Goal: Task Accomplishment & Management: Manage account settings

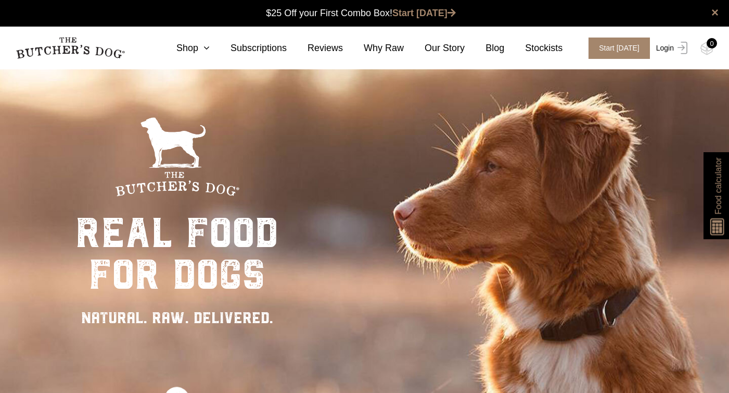
click at [671, 47] on link "Login" at bounding box center [671, 47] width 34 height 21
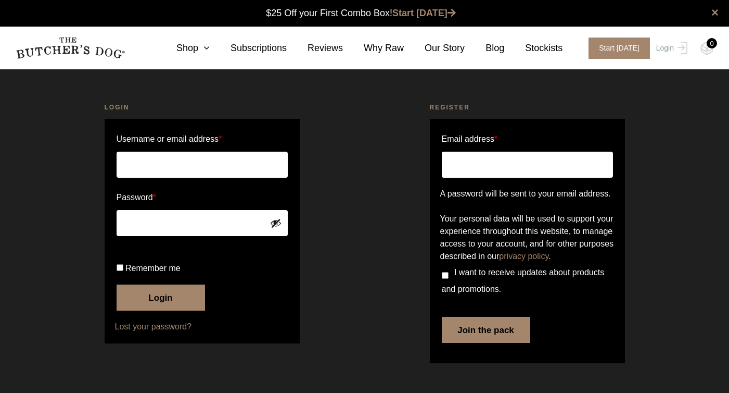
scroll to position [1, 0]
click at [204, 160] on input "Username or email address *" at bounding box center [202, 165] width 171 height 26
type input "borsatohanna@gmail.com"
click at [121, 271] on input "Remember me" at bounding box center [120, 267] width 7 height 7
checkbox input "true"
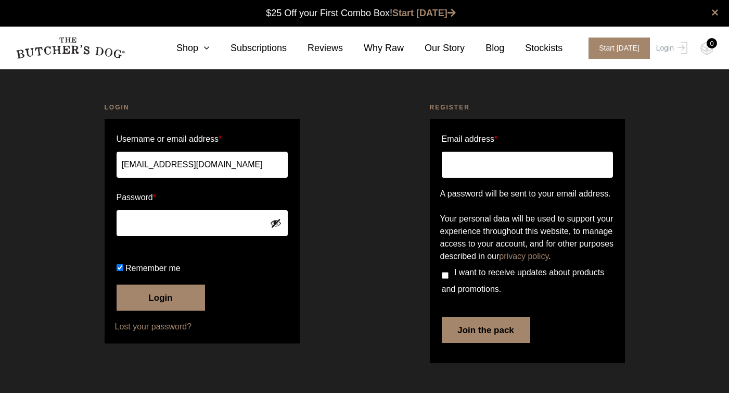
click at [125, 310] on button "Login" at bounding box center [161, 297] width 89 height 26
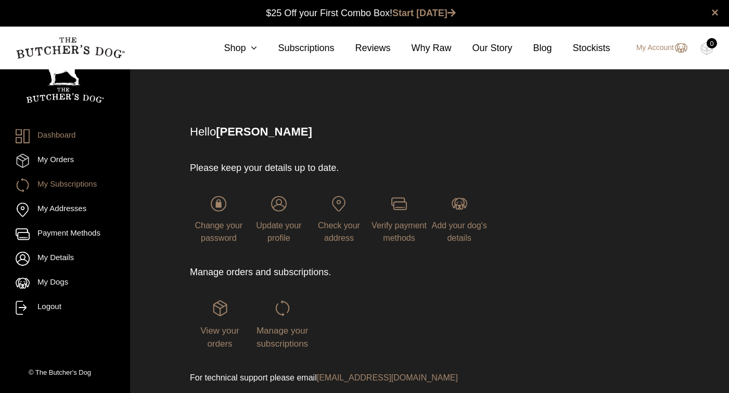
click at [74, 185] on link "My Subscriptions" at bounding box center [65, 185] width 99 height 14
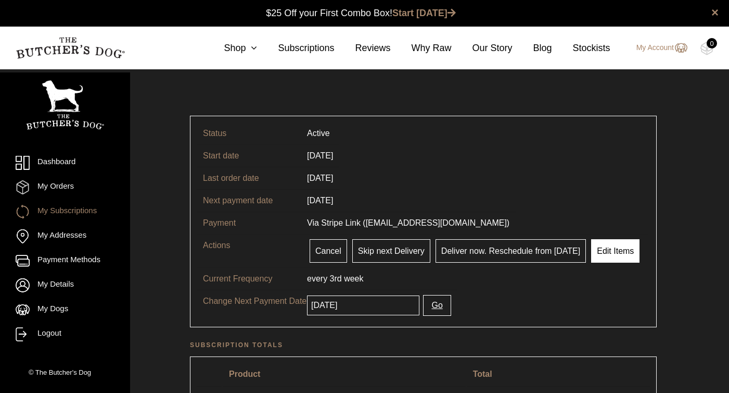
click at [606, 258] on link "Edit Items" at bounding box center [615, 250] width 48 height 23
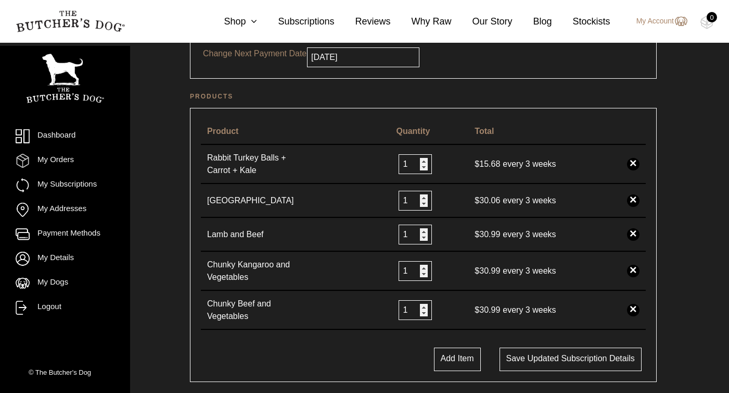
scroll to position [193, 0]
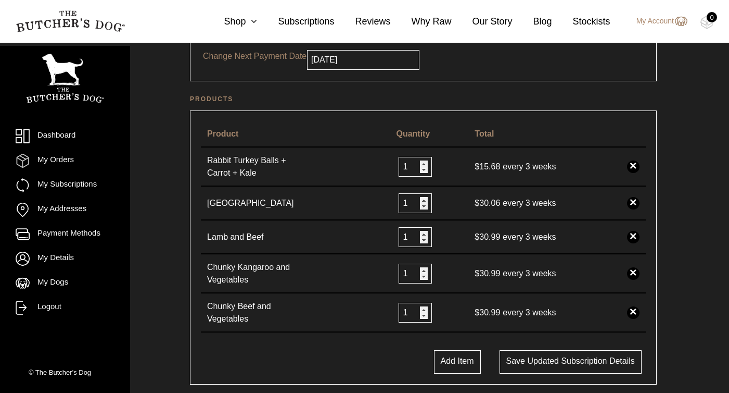
click at [634, 164] on link "×" at bounding box center [633, 166] width 12 height 12
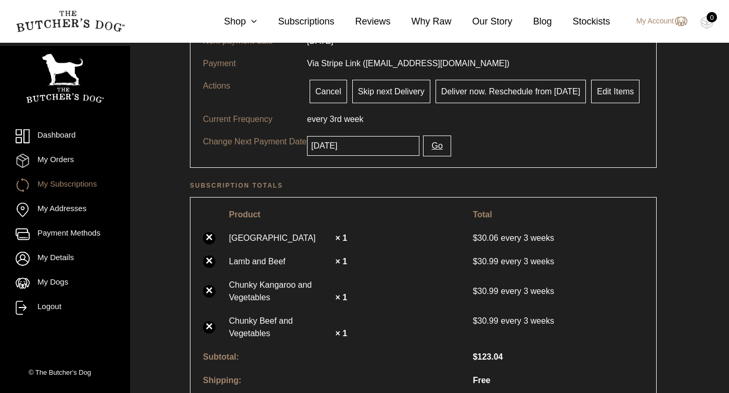
scroll to position [203, 0]
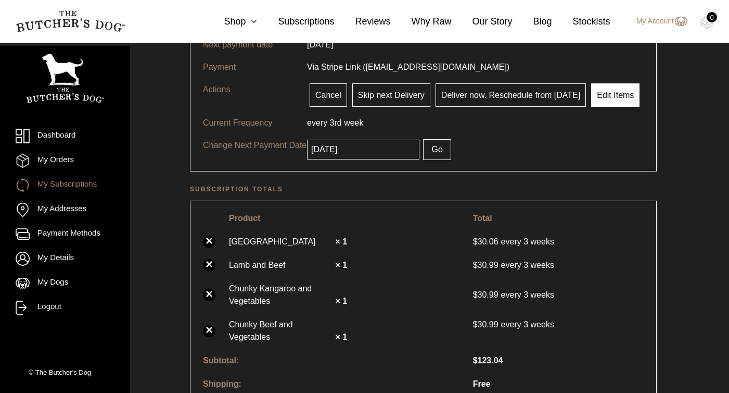
click at [620, 90] on link "Edit Items" at bounding box center [615, 94] width 48 height 23
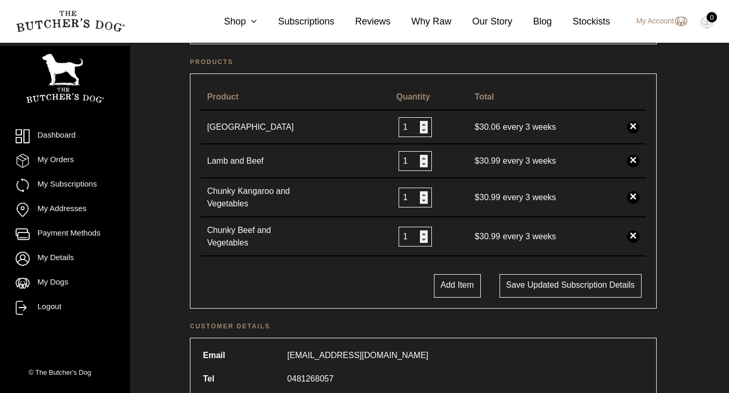
scroll to position [247, 0]
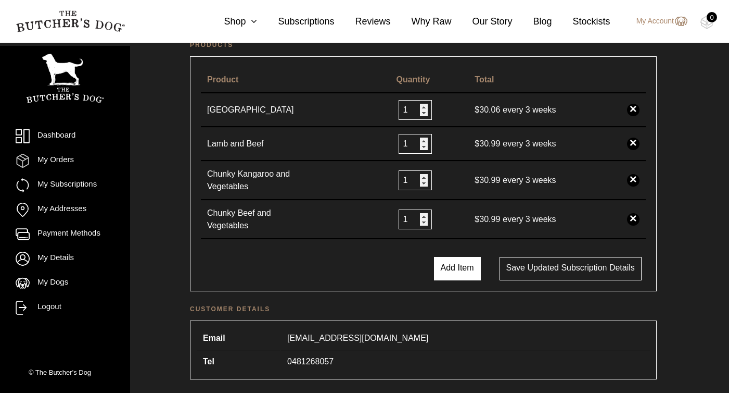
click at [451, 269] on button "Add Item" at bounding box center [457, 268] width 47 height 23
select select
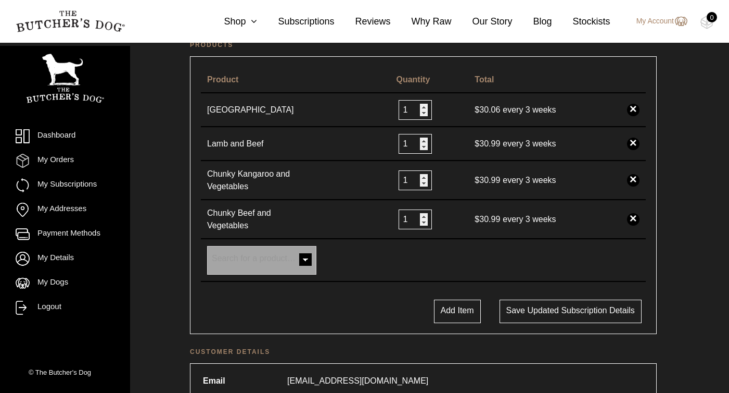
click at [291, 258] on span "Search for a product…" at bounding box center [254, 258] width 84 height 9
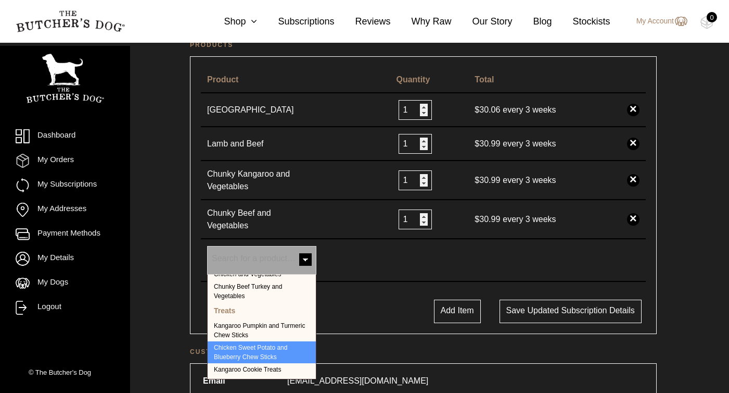
scroll to position [245, 0]
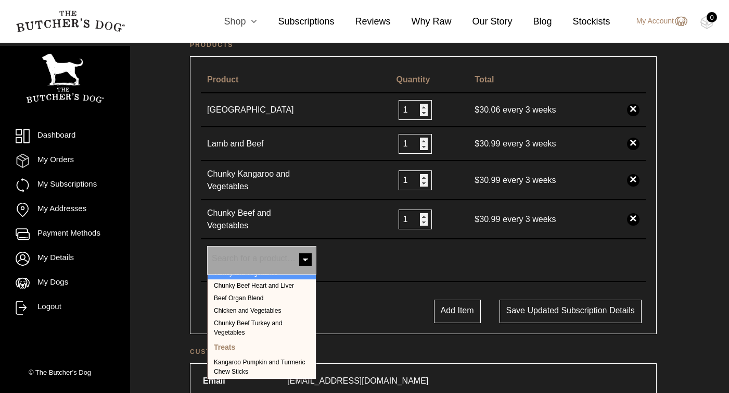
click at [238, 22] on link "Shop" at bounding box center [230, 22] width 54 height 14
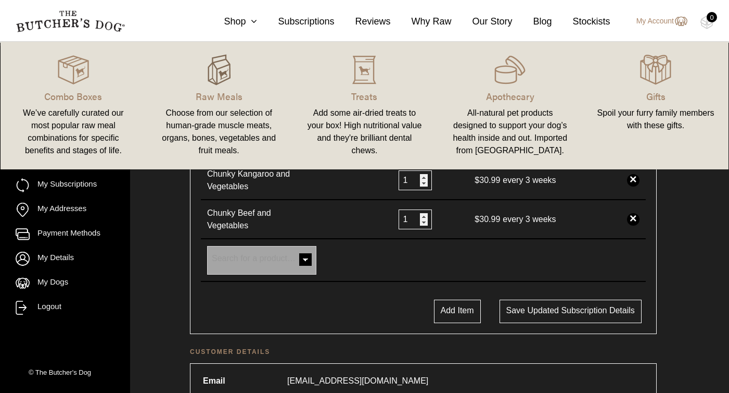
click at [217, 74] on img at bounding box center [219, 69] width 31 height 31
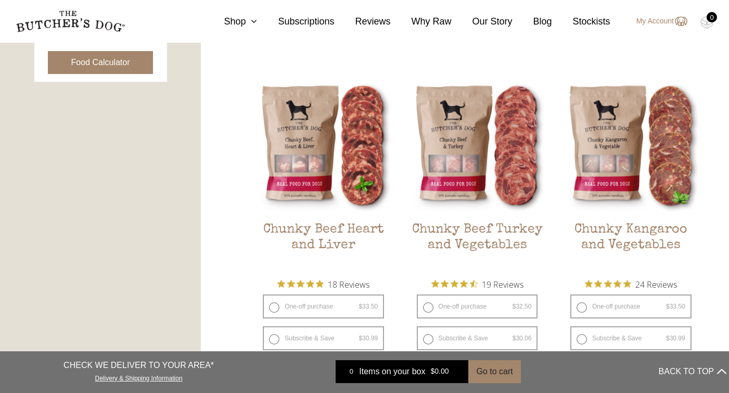
scroll to position [554, 0]
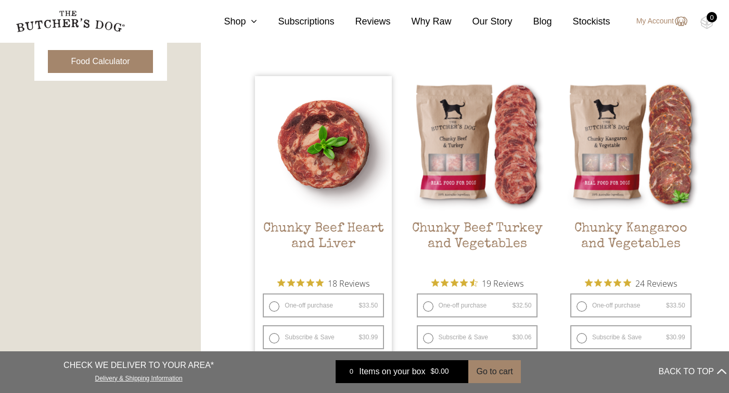
click at [337, 158] on img at bounding box center [323, 144] width 137 height 137
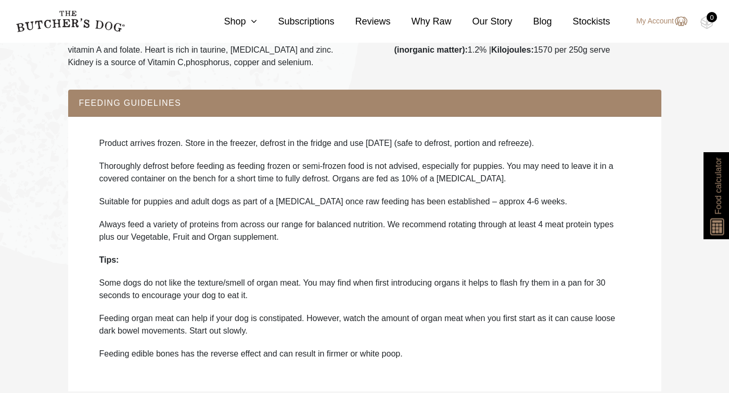
scroll to position [55, 0]
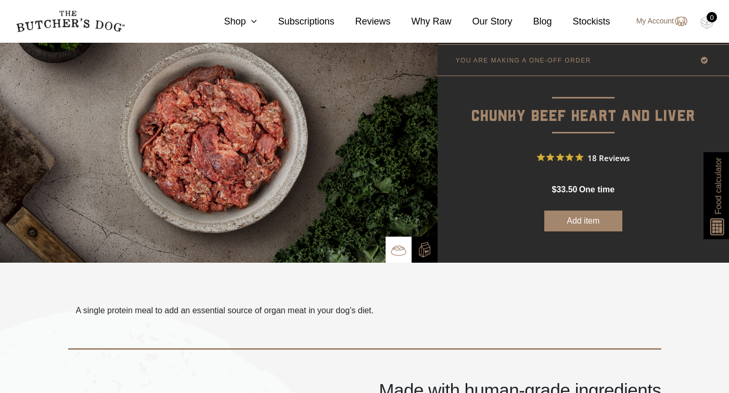
click at [657, 19] on link "My Account" at bounding box center [656, 21] width 61 height 12
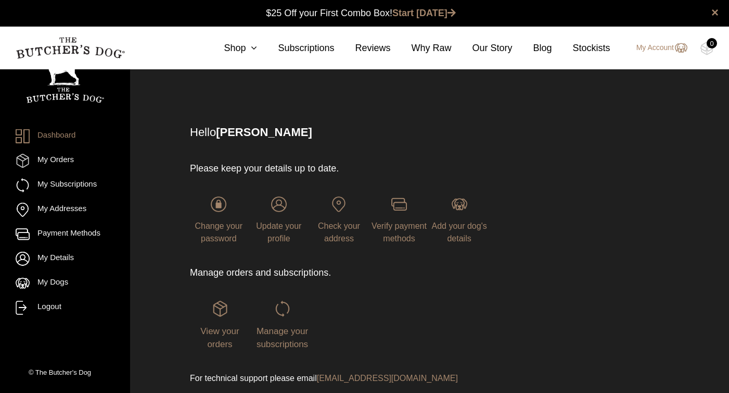
scroll to position [1, 0]
click at [96, 183] on link "My Subscriptions" at bounding box center [65, 185] width 99 height 14
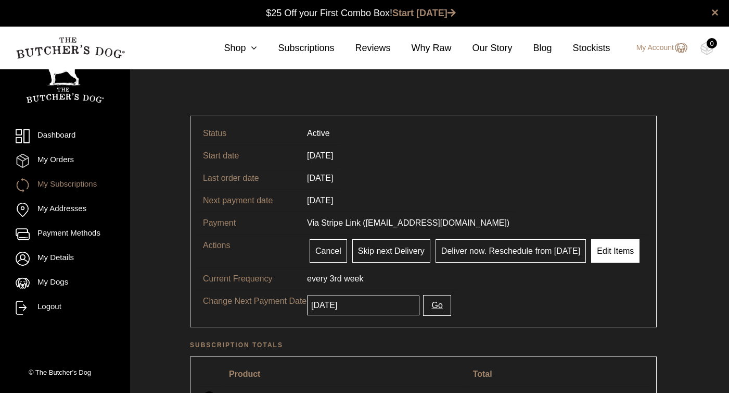
scroll to position [1, 0]
click at [617, 249] on link "Edit Items" at bounding box center [615, 249] width 48 height 23
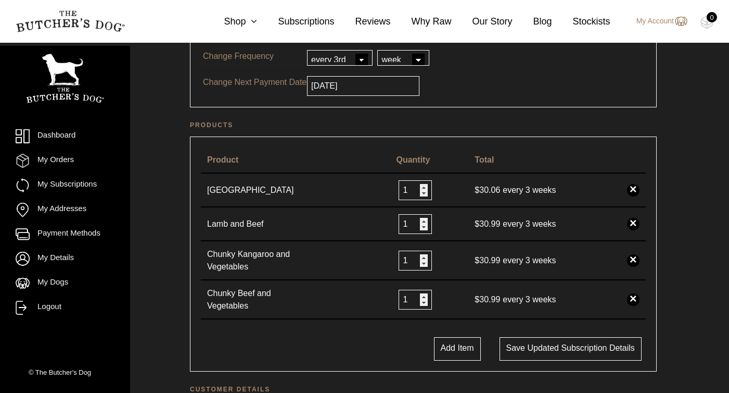
scroll to position [178, 0]
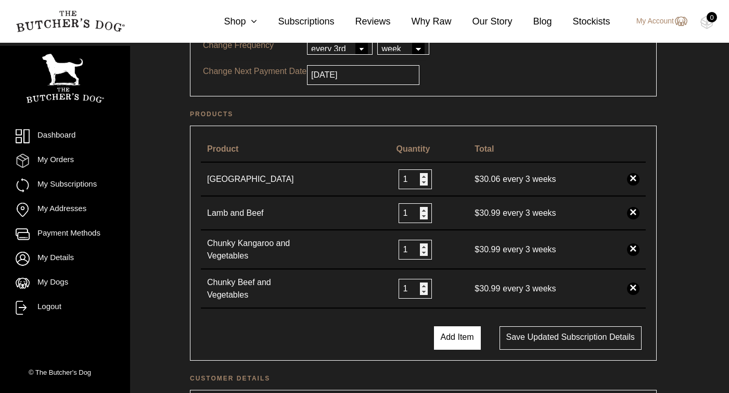
click at [459, 344] on button "Add Item" at bounding box center [457, 337] width 47 height 23
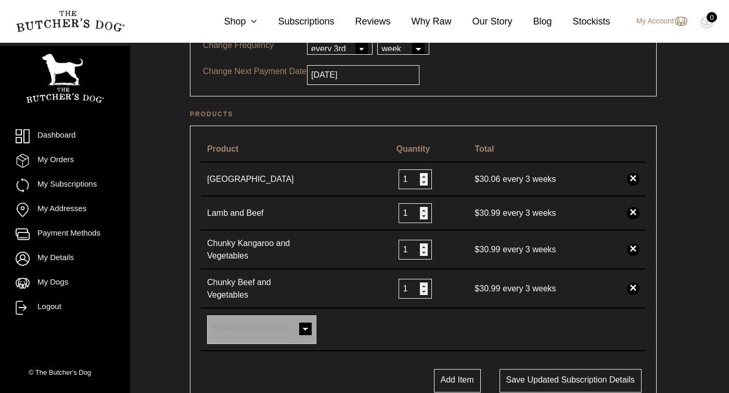
click at [305, 330] on span at bounding box center [305, 329] width 21 height 21
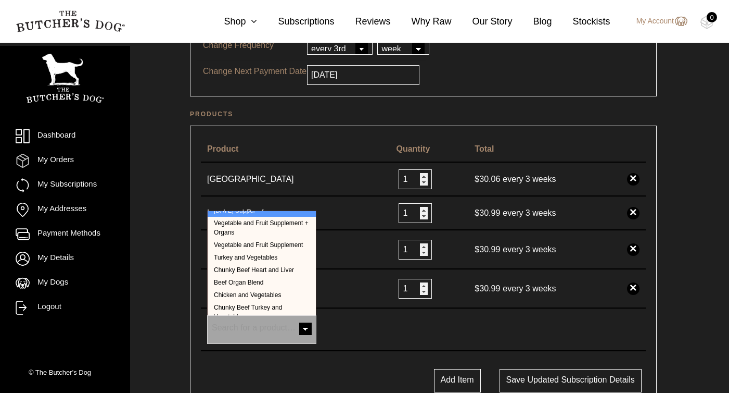
scroll to position [201, 0]
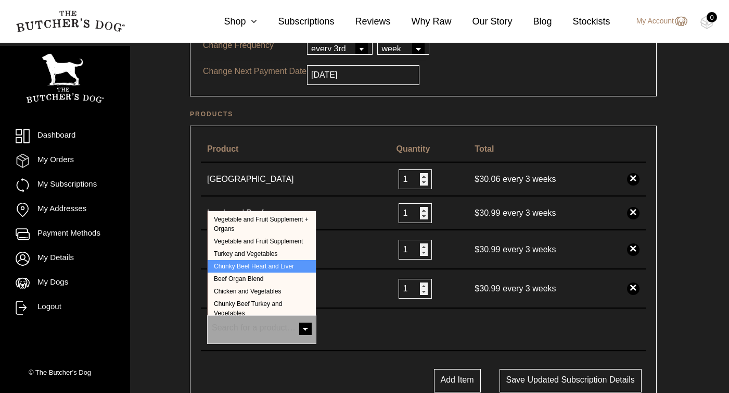
select select "234"
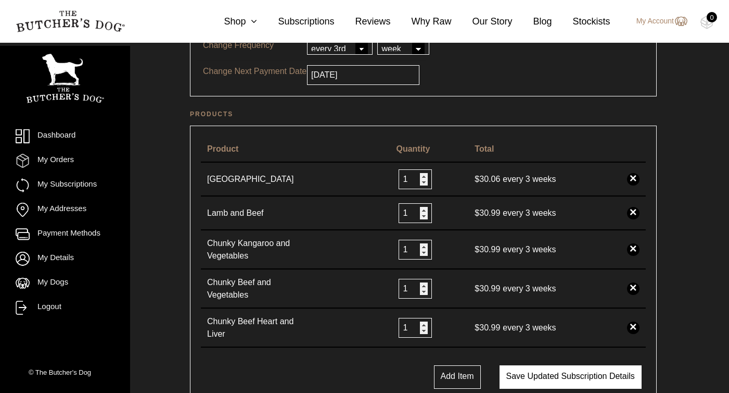
click at [589, 381] on button "Save updated subscription details" at bounding box center [571, 376] width 142 height 23
